Goal: Transaction & Acquisition: Purchase product/service

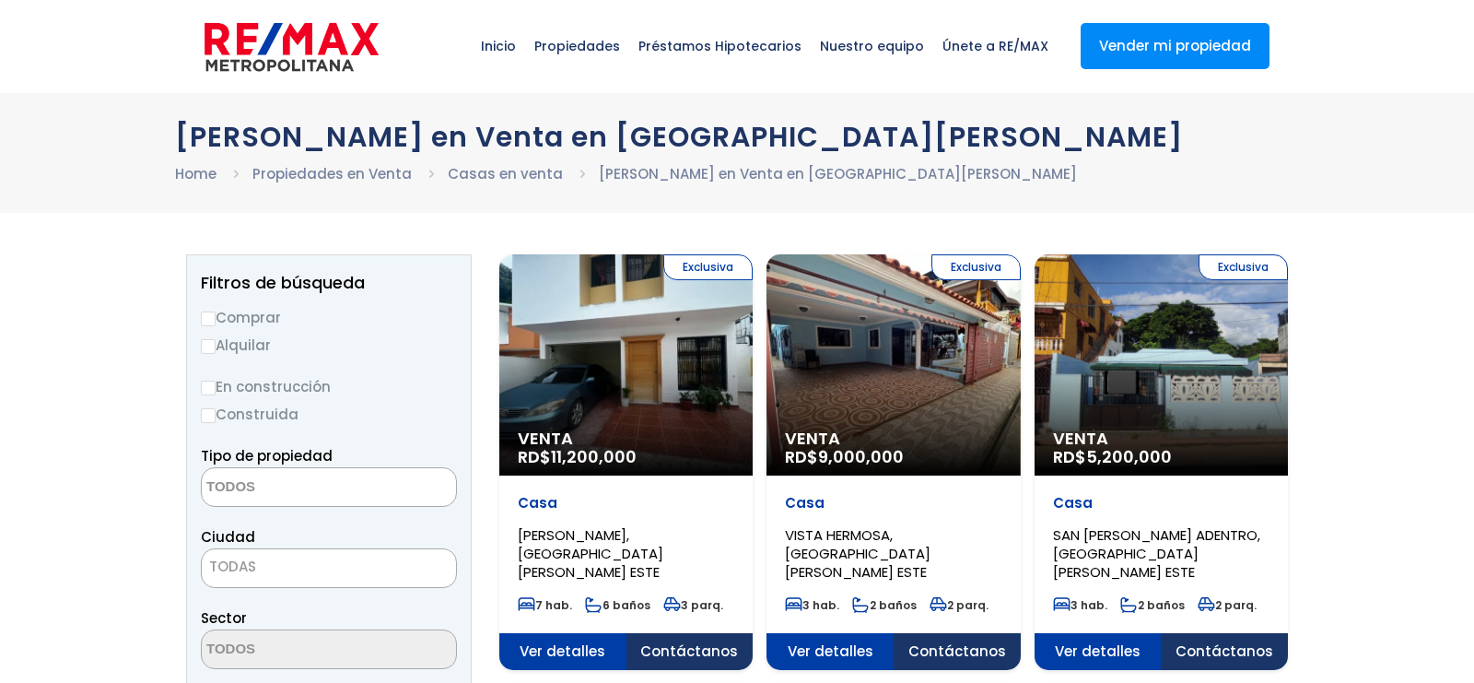
select select
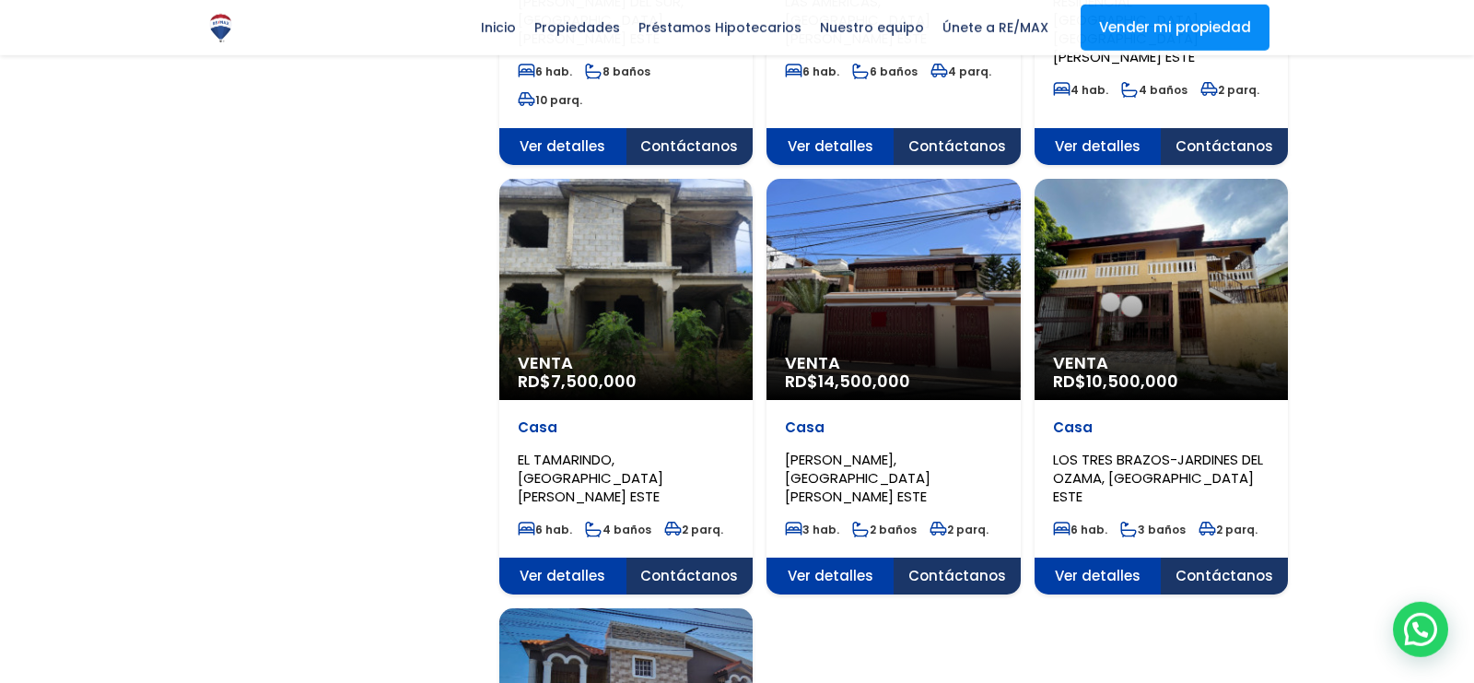
scroll to position [1785, 0]
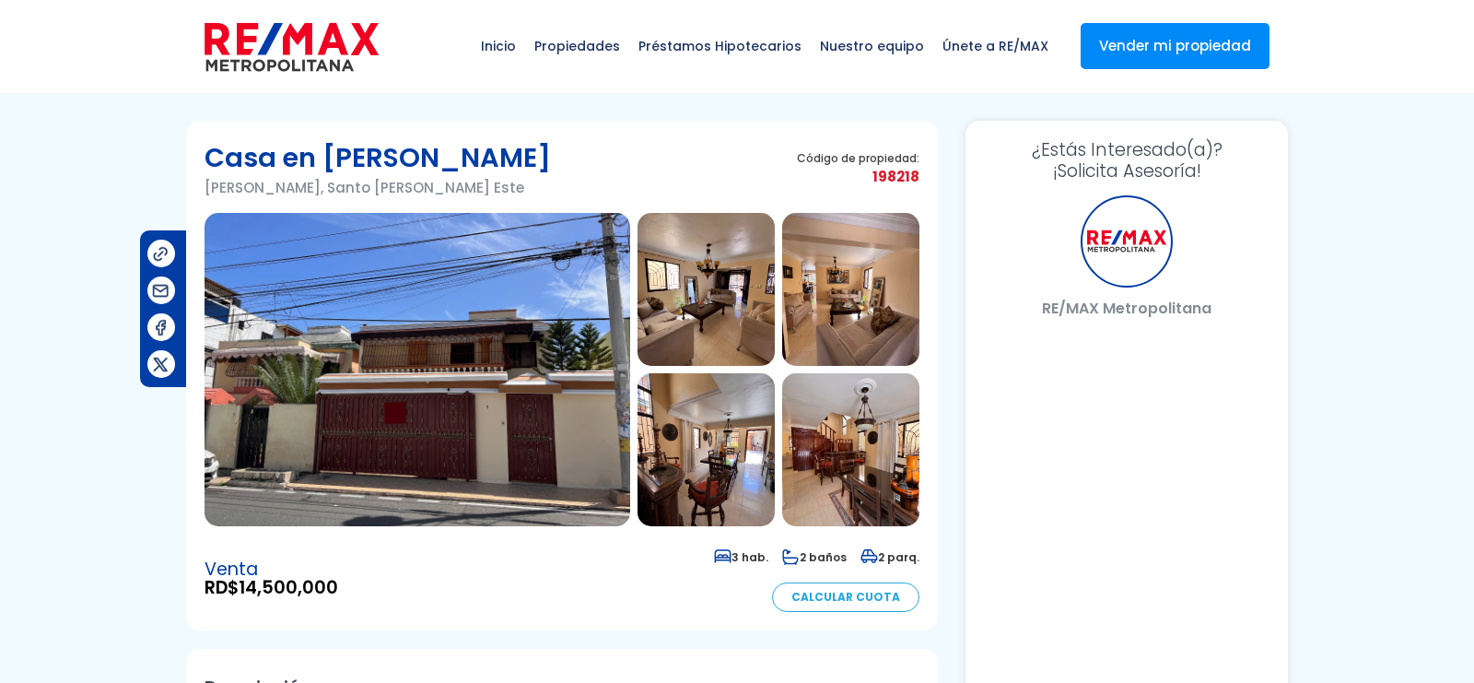
select select "DO"
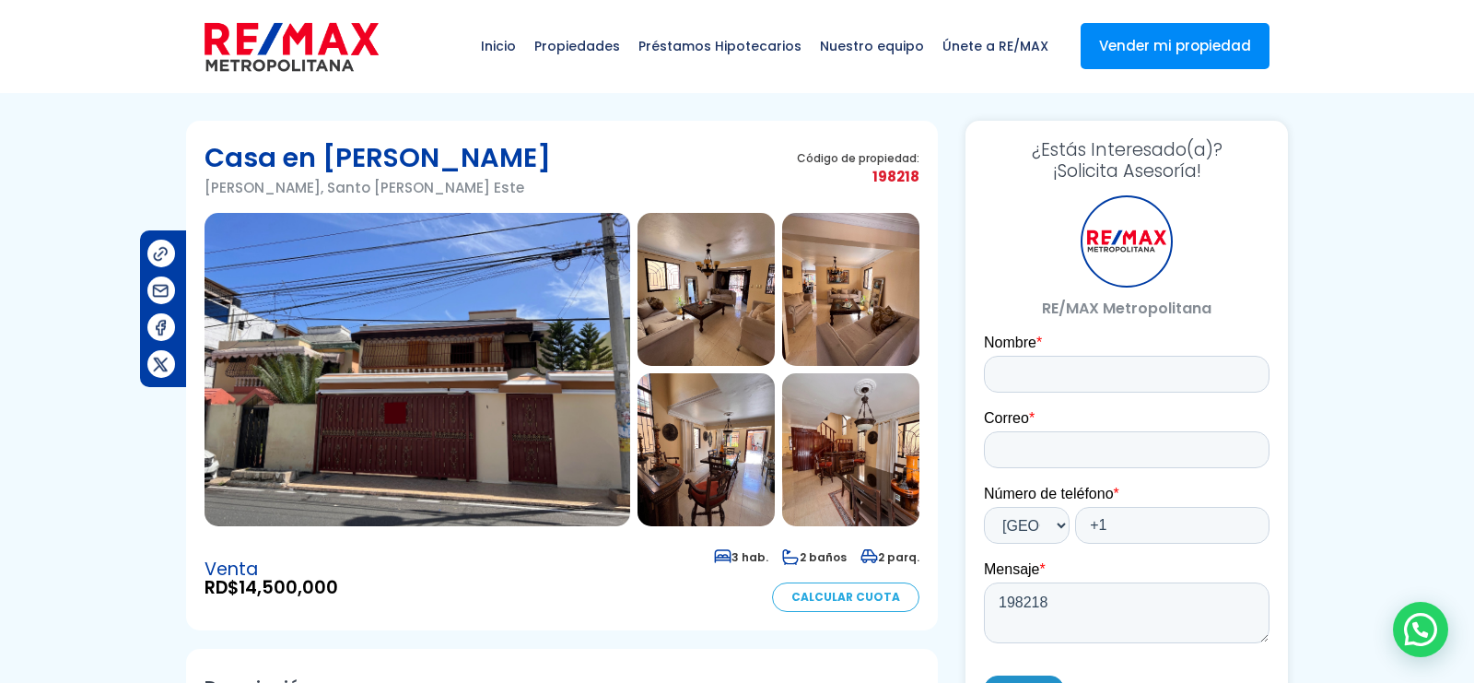
click at [551, 327] on img at bounding box center [417, 369] width 426 height 313
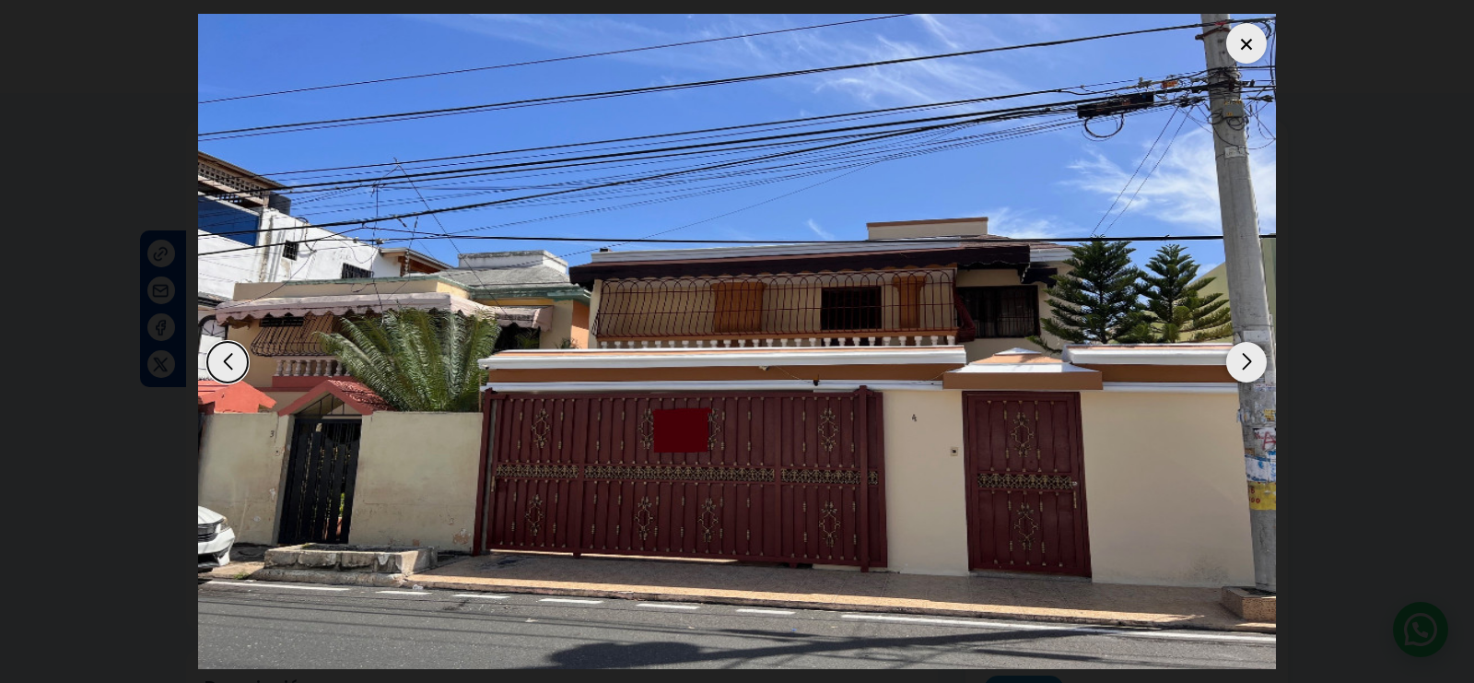
click at [1247, 342] on div "Next slide" at bounding box center [1246, 362] width 41 height 41
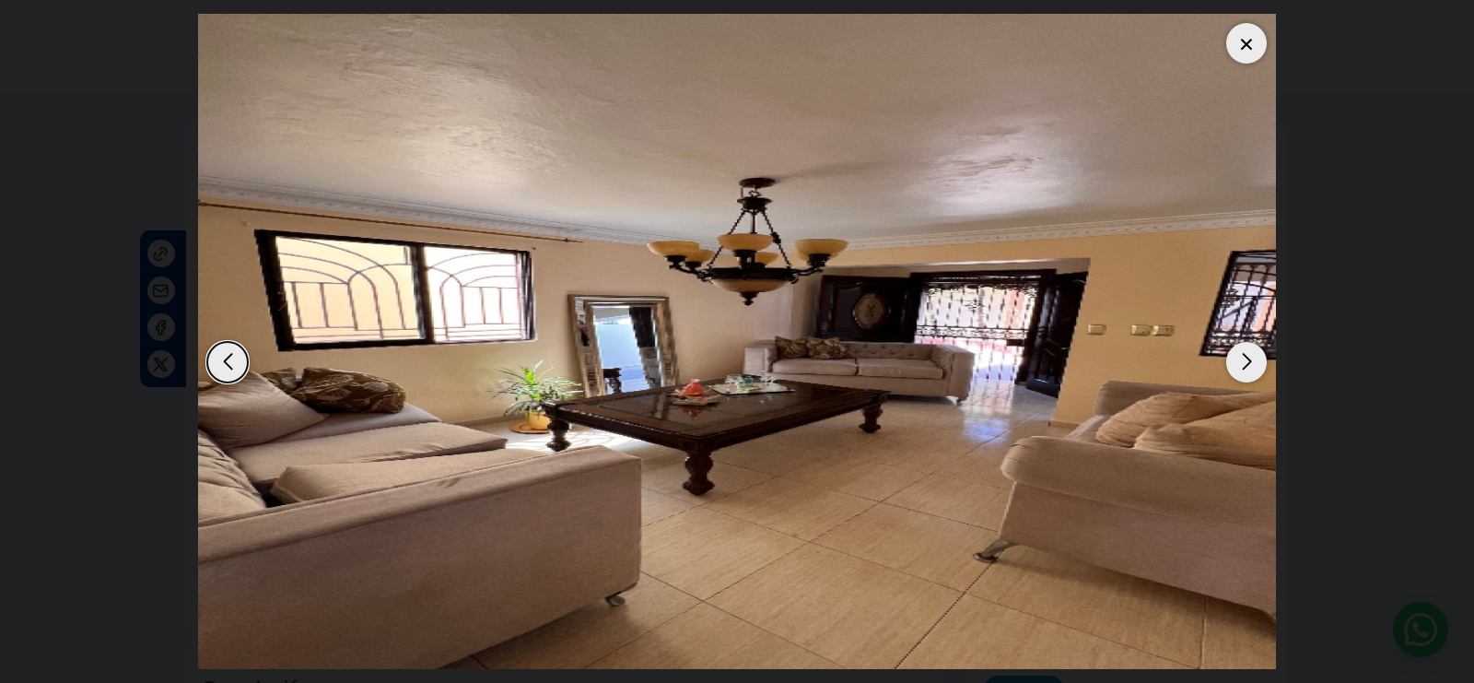
click at [1247, 342] on div "Next slide" at bounding box center [1246, 362] width 41 height 41
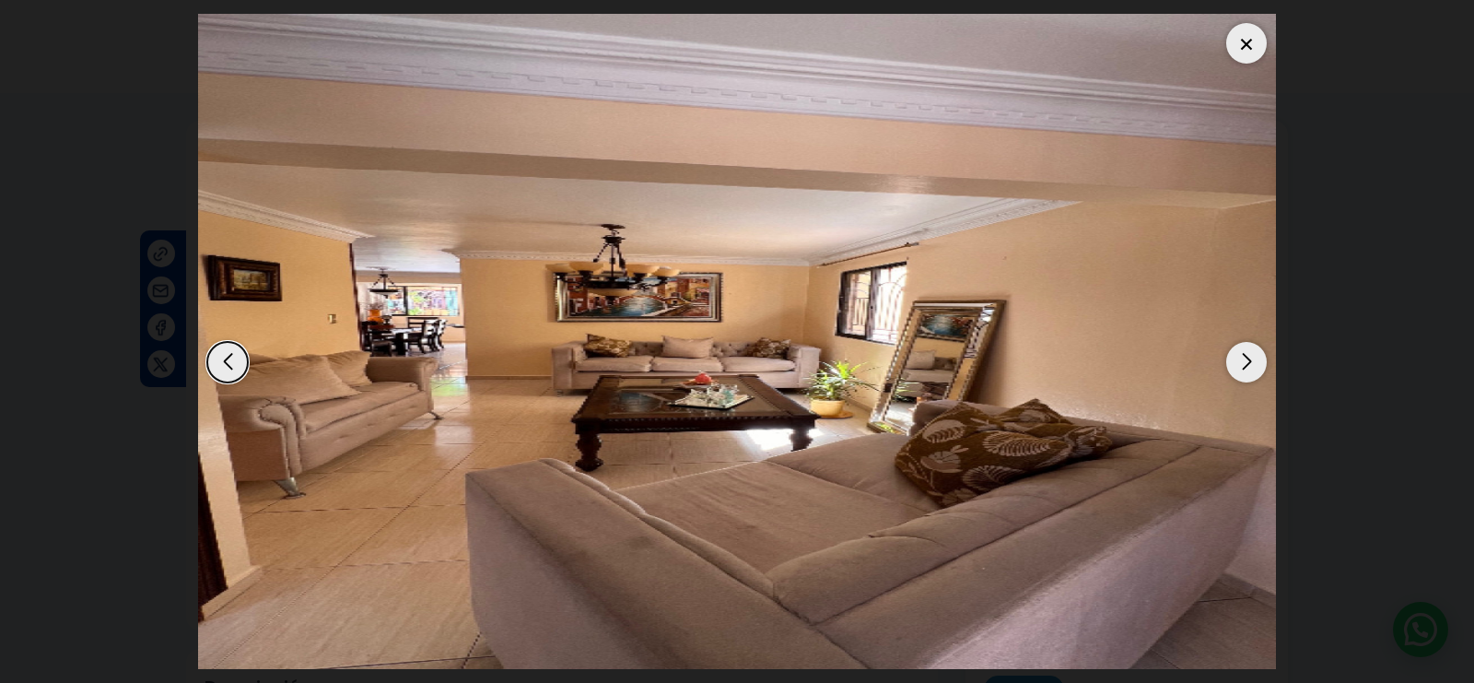
click at [1247, 342] on div "Next slide" at bounding box center [1246, 362] width 41 height 41
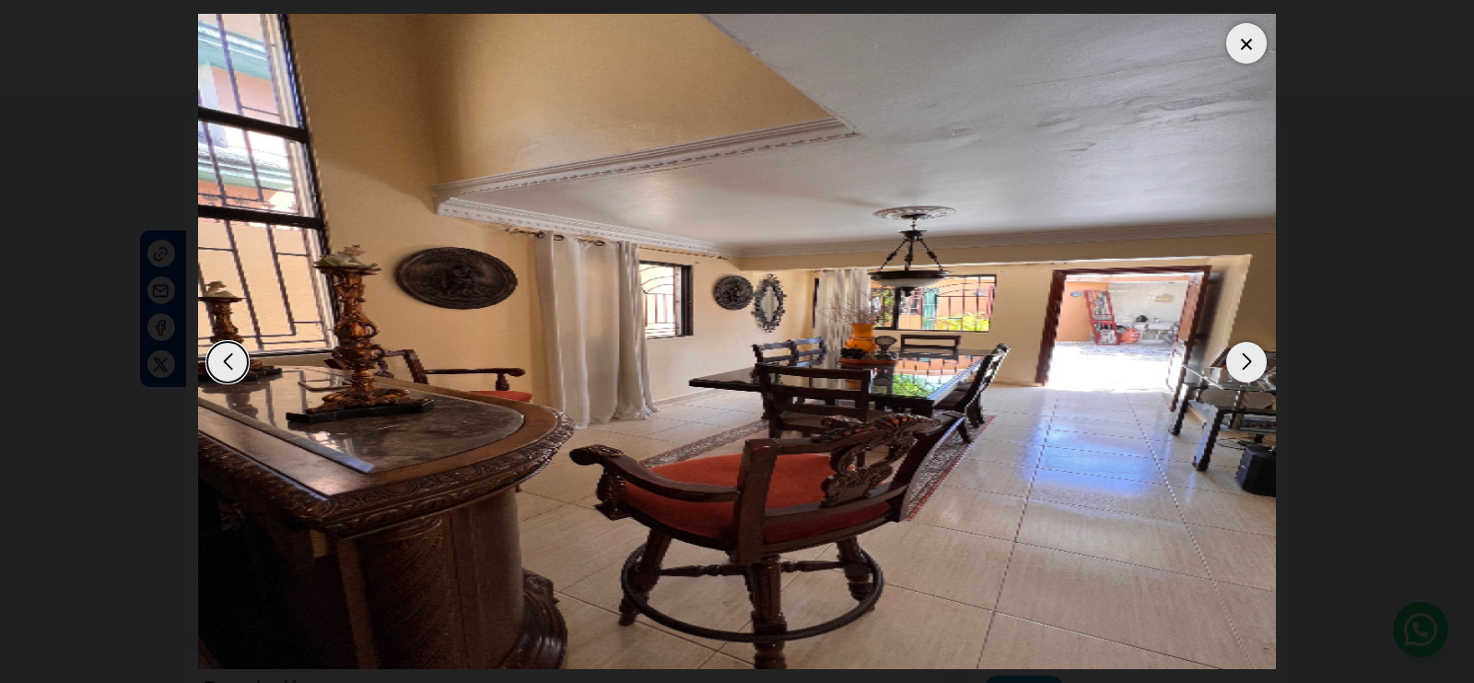
click at [1247, 342] on div "Next slide" at bounding box center [1246, 362] width 41 height 41
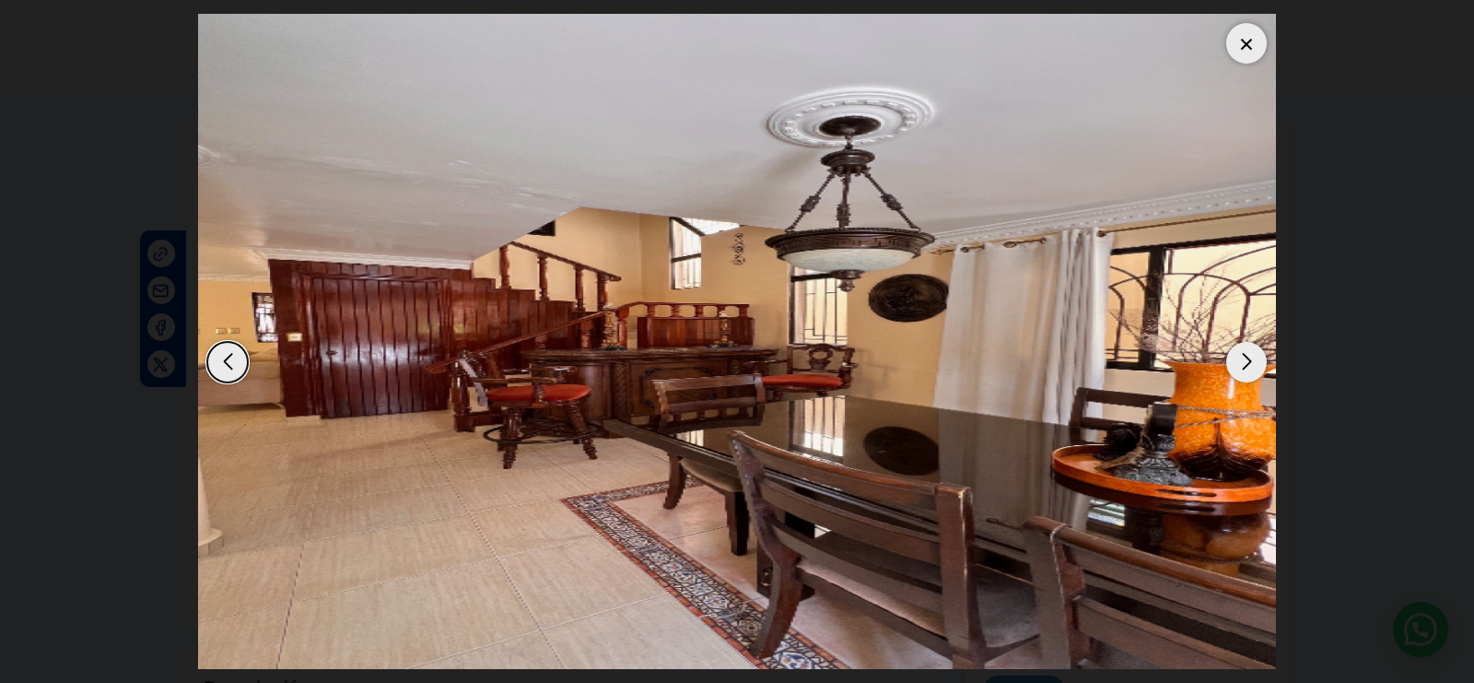
click at [1247, 342] on div "Next slide" at bounding box center [1246, 362] width 41 height 41
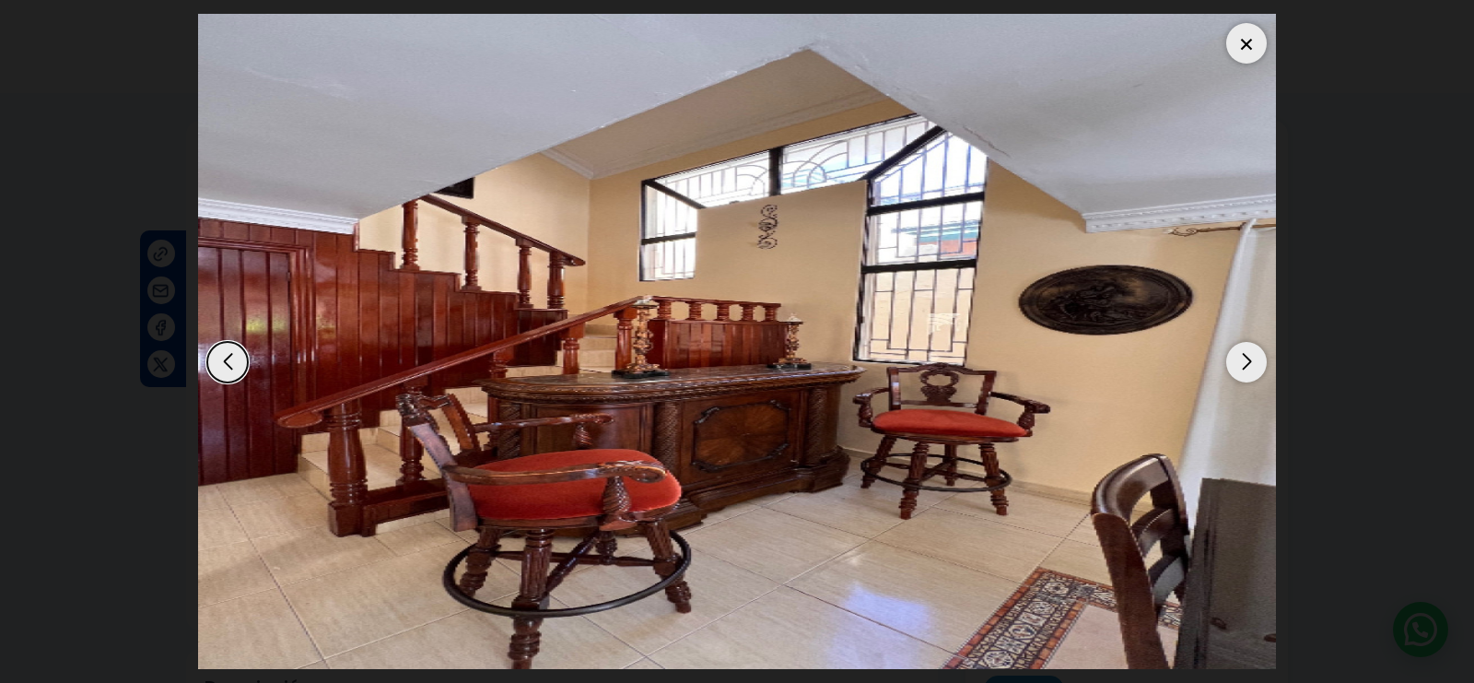
click at [1247, 342] on div "Next slide" at bounding box center [1246, 362] width 41 height 41
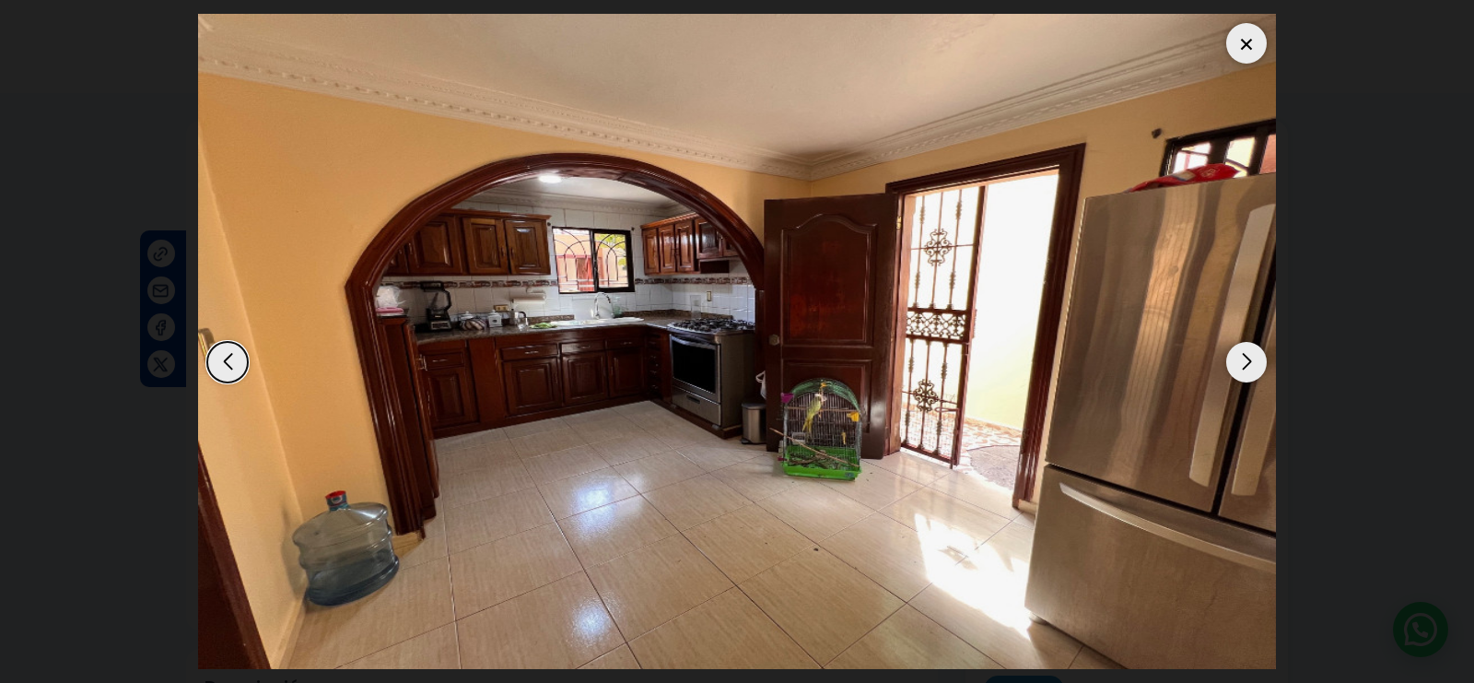
click at [1247, 342] on div "Next slide" at bounding box center [1246, 362] width 41 height 41
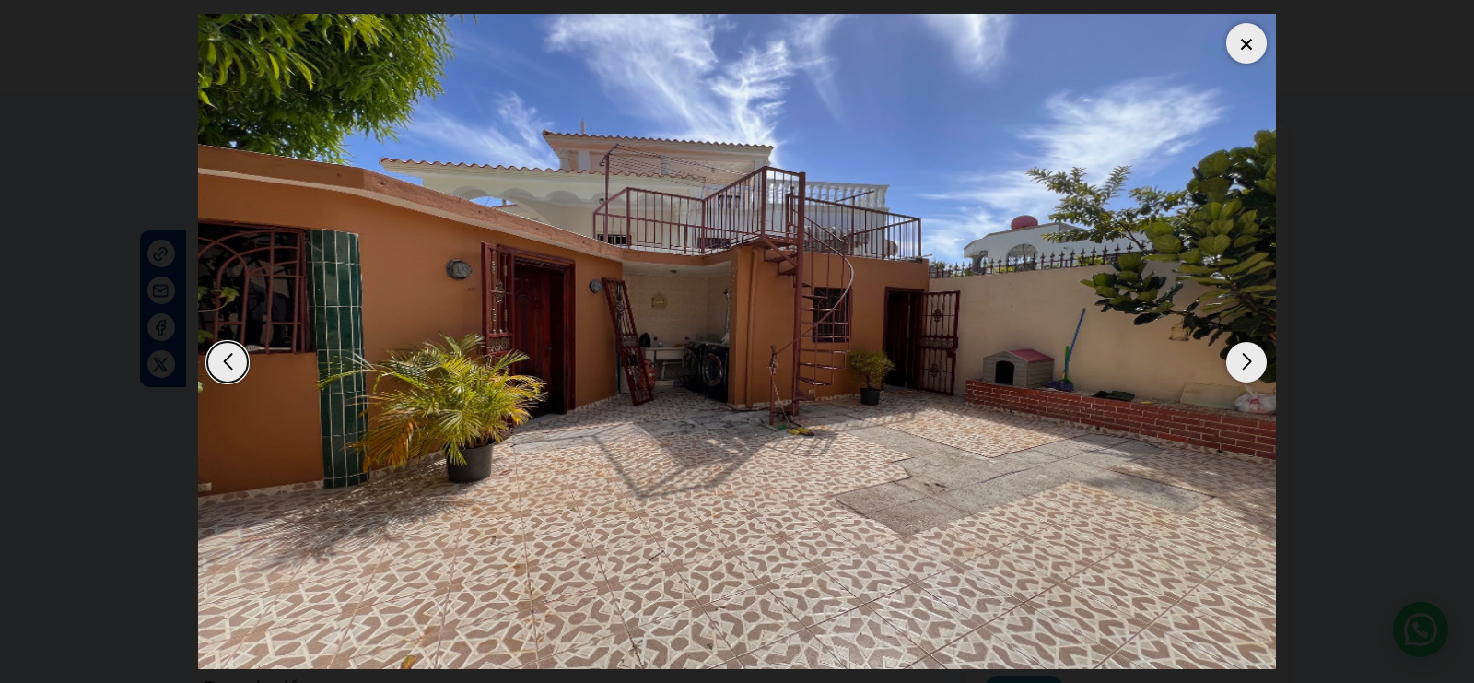
click at [1247, 342] on div "Next slide" at bounding box center [1246, 362] width 41 height 41
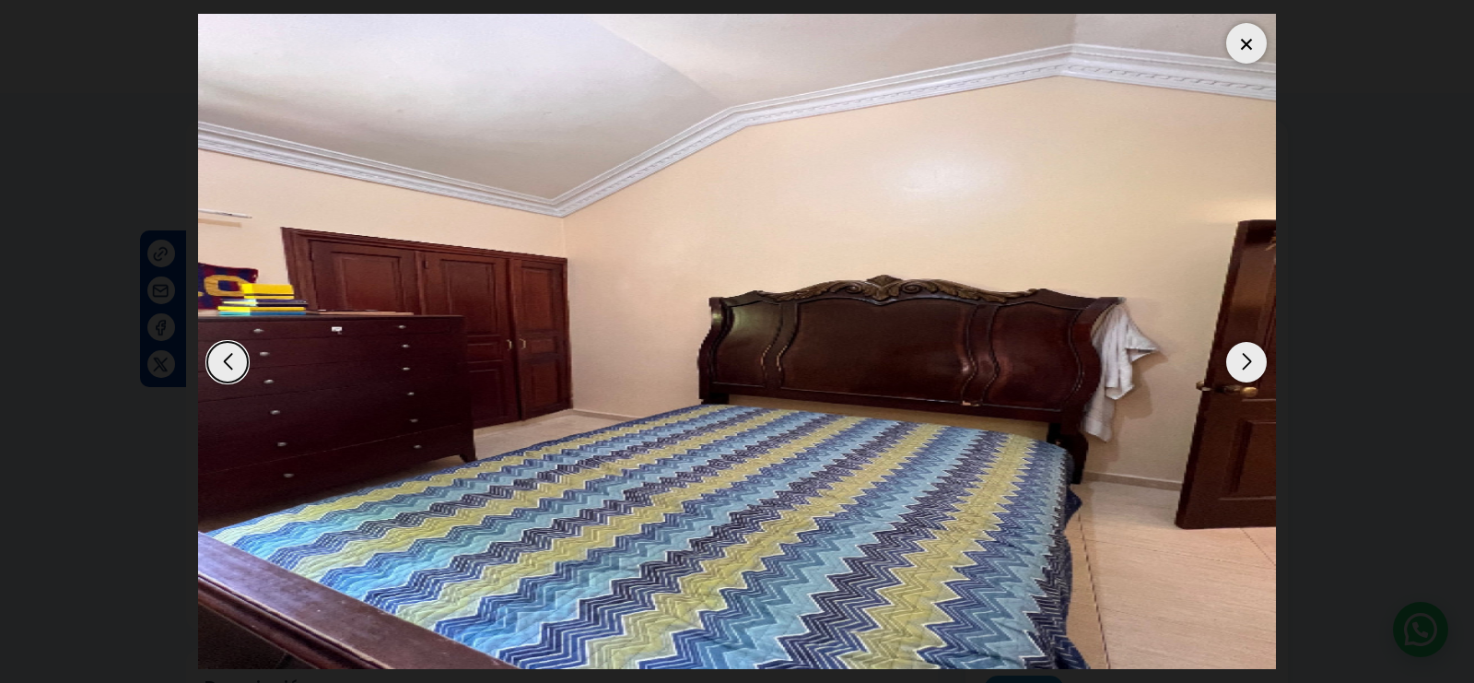
click at [1247, 342] on div "Next slide" at bounding box center [1246, 362] width 41 height 41
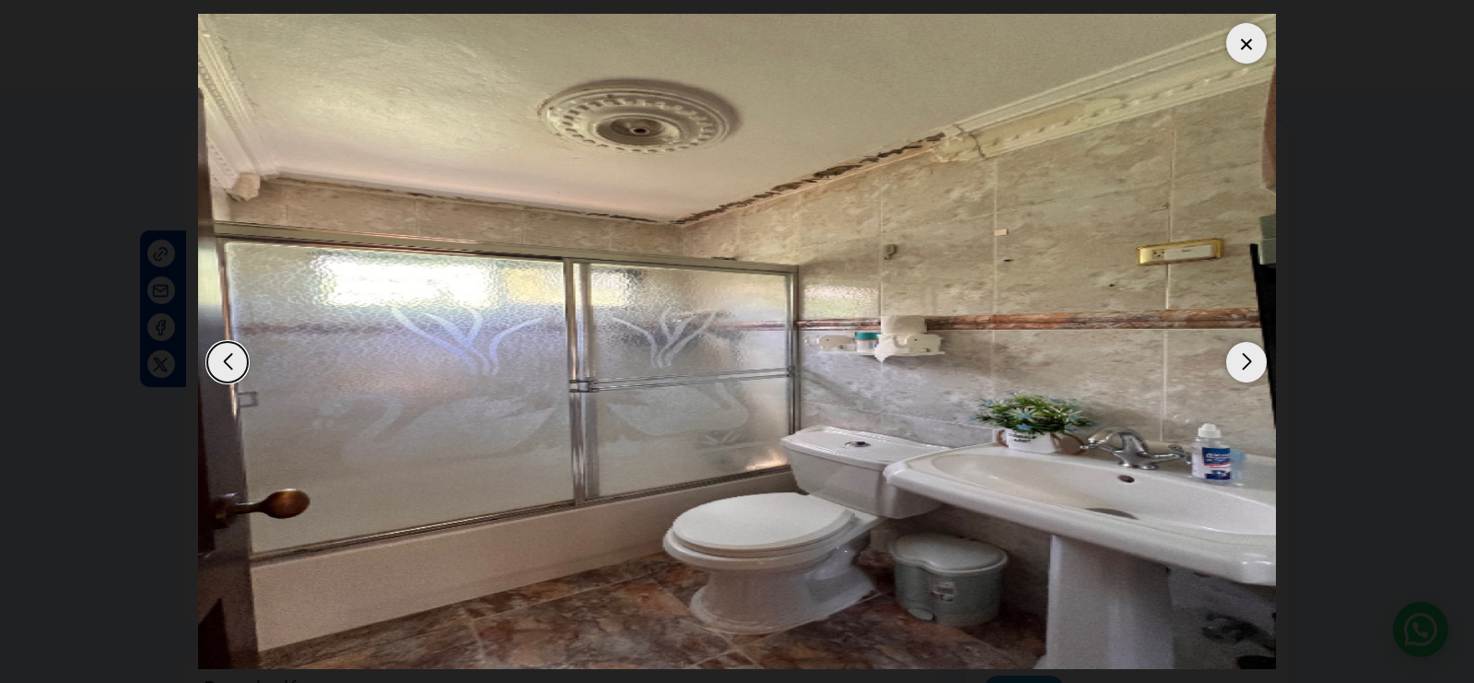
click at [1247, 342] on div "Next slide" at bounding box center [1246, 362] width 41 height 41
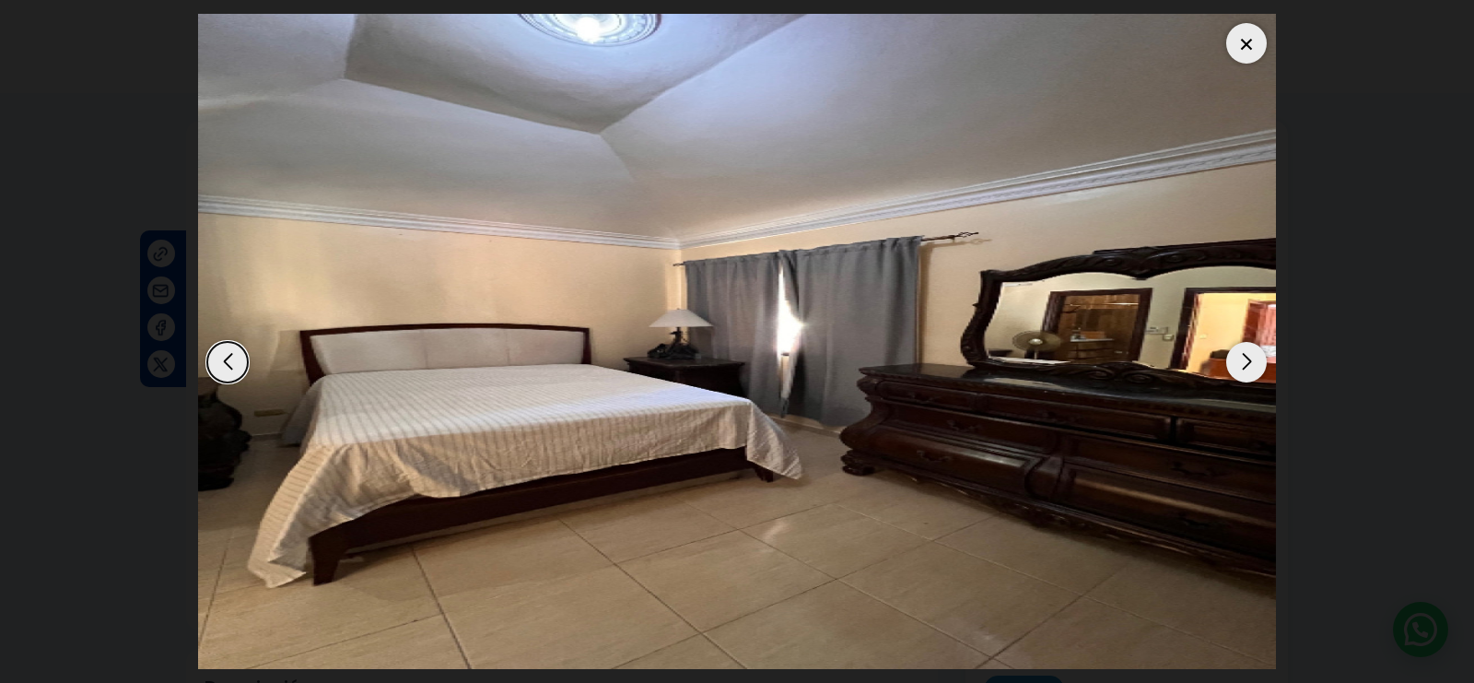
click at [1247, 342] on div "Next slide" at bounding box center [1246, 362] width 41 height 41
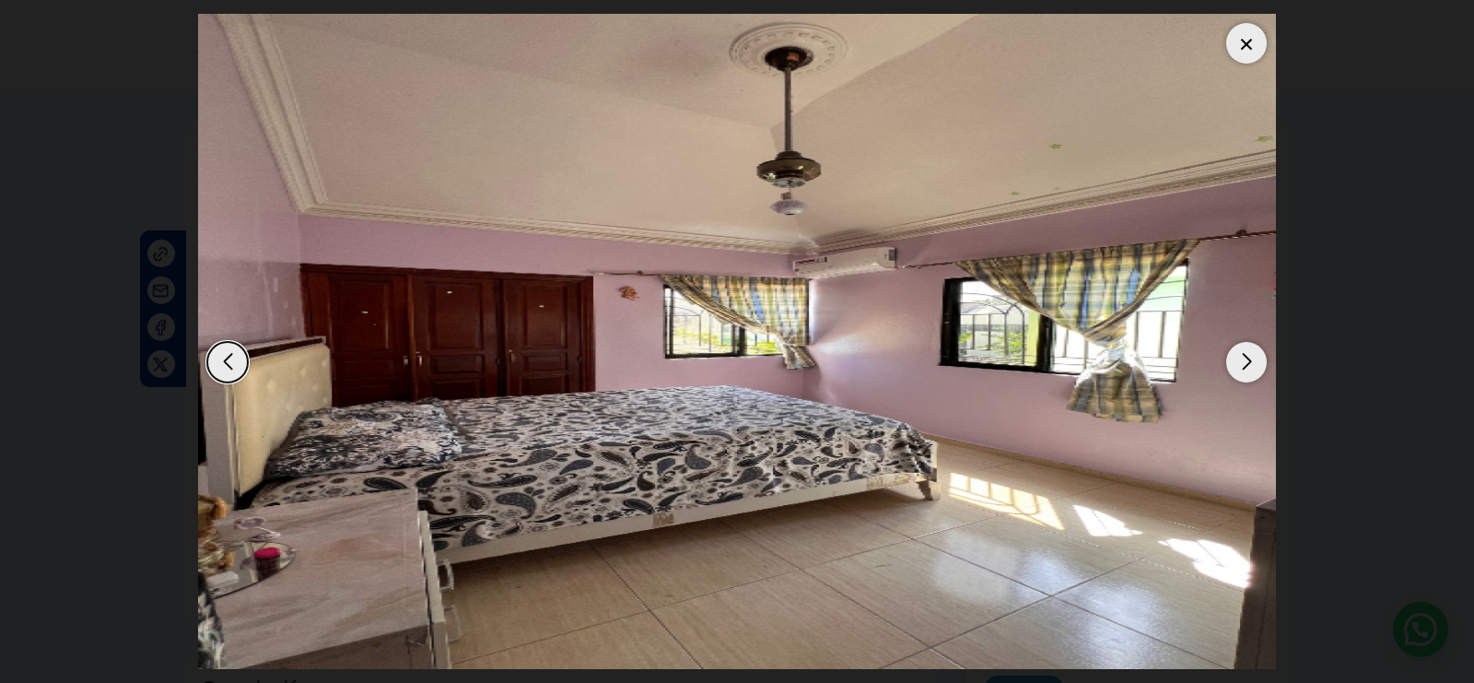
click at [1247, 342] on div "Next slide" at bounding box center [1246, 362] width 41 height 41
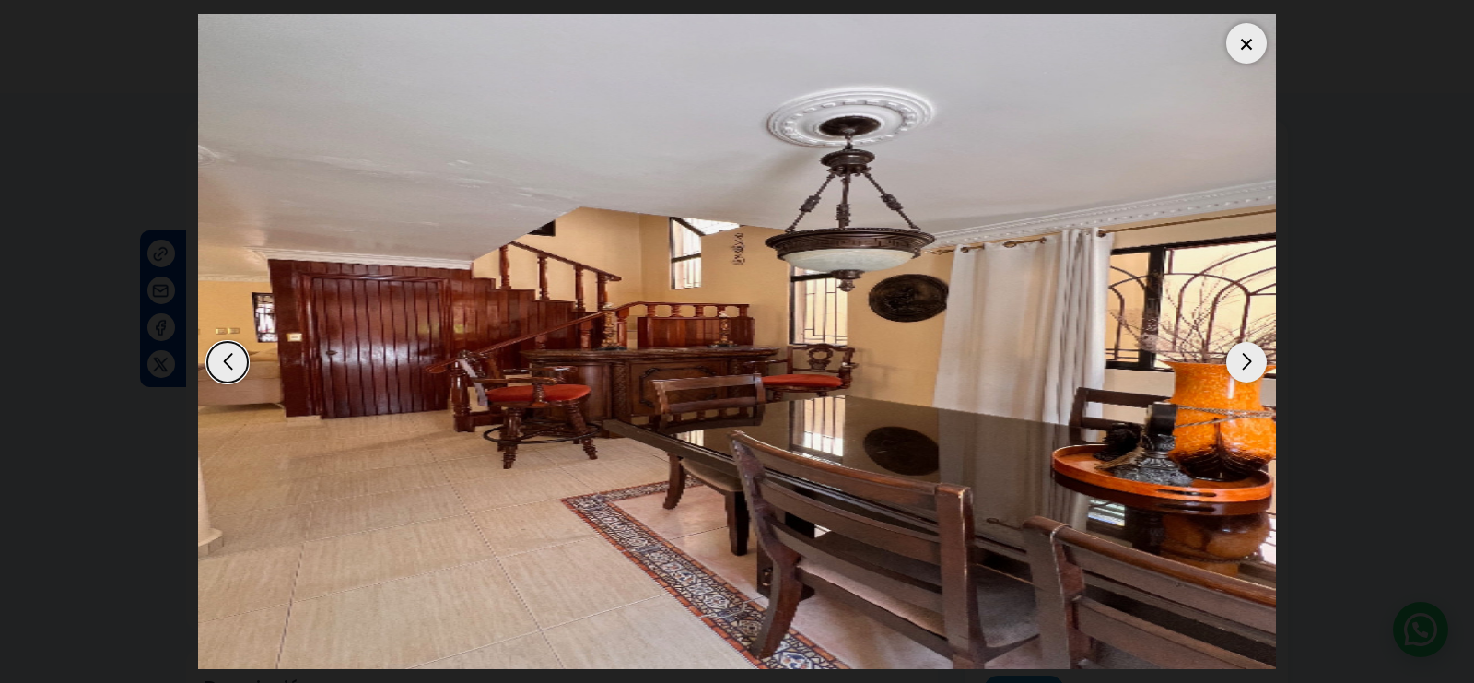
click at [1247, 342] on div "Next slide" at bounding box center [1246, 362] width 41 height 41
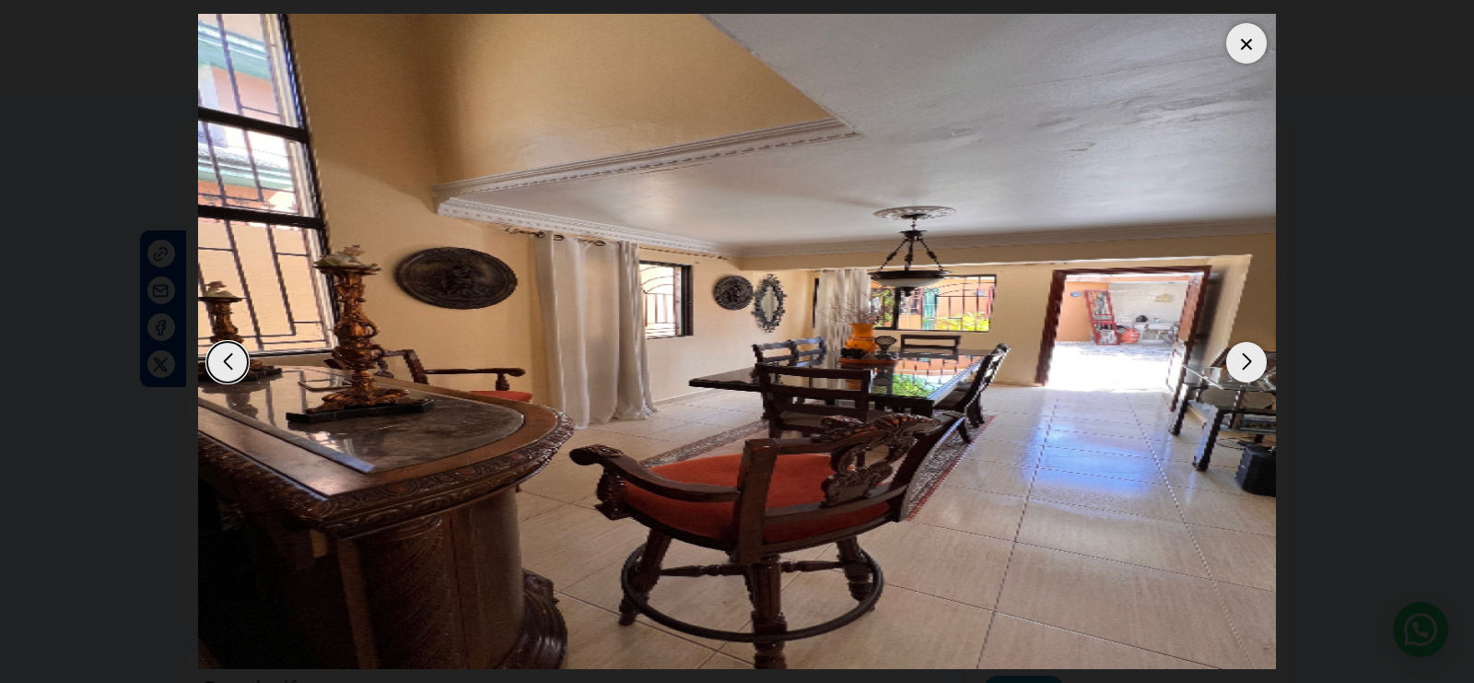
click at [1247, 342] on div "Next slide" at bounding box center [1246, 362] width 41 height 41
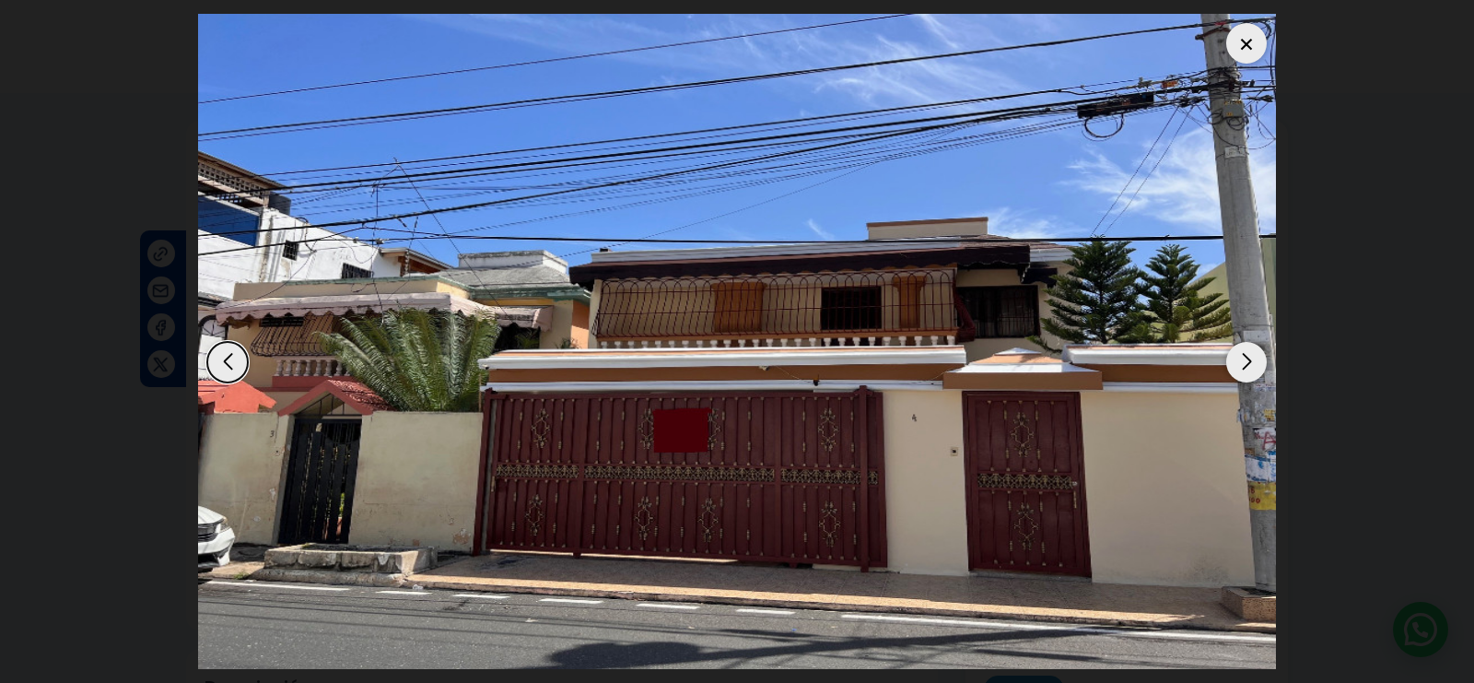
click at [1247, 342] on div "Next slide" at bounding box center [1246, 362] width 41 height 41
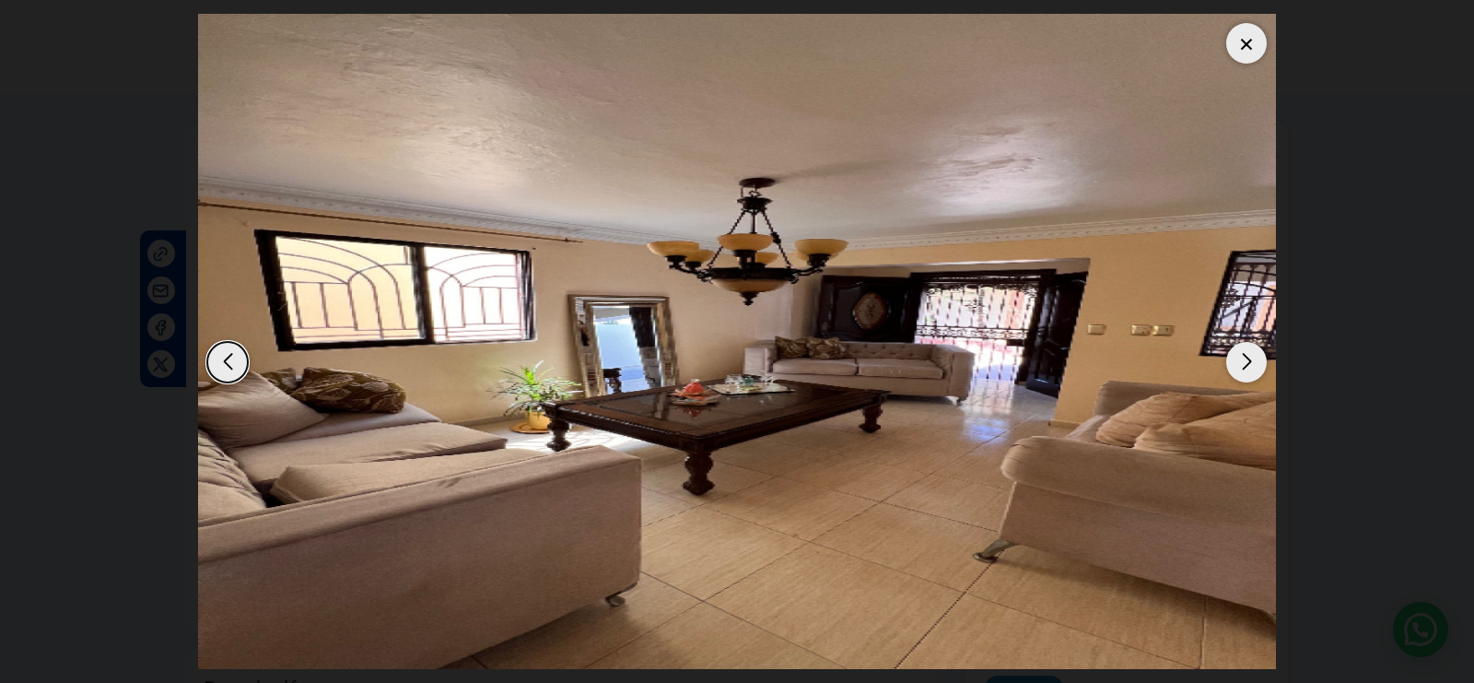
click at [1290, 641] on dialog at bounding box center [736, 341] width 1105 height 683
click at [1250, 23] on div at bounding box center [1246, 43] width 41 height 41
